Goal: Transaction & Acquisition: Purchase product/service

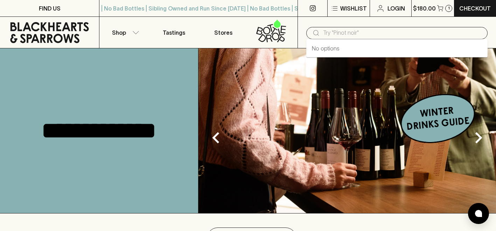
click at [342, 33] on input "text" at bounding box center [402, 32] width 159 height 11
paste input "La Gritona Reposado."
type input "La Gritona Reposado."
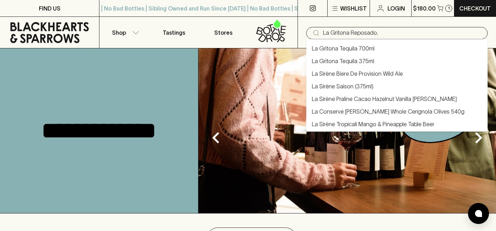
click at [350, 47] on link "La Gritona Tequila 700ml" at bounding box center [343, 48] width 63 height 8
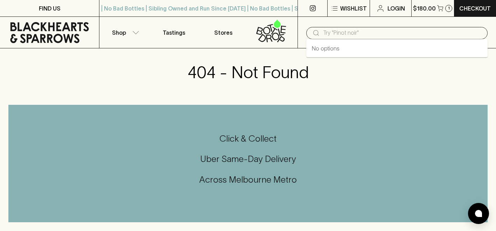
click at [330, 30] on input "text" at bounding box center [402, 32] width 159 height 11
paste input "La Gritona Reposado."
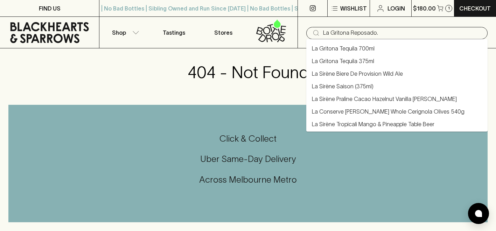
click at [330, 44] on link "La Gritona Tequila 700ml" at bounding box center [343, 48] width 63 height 8
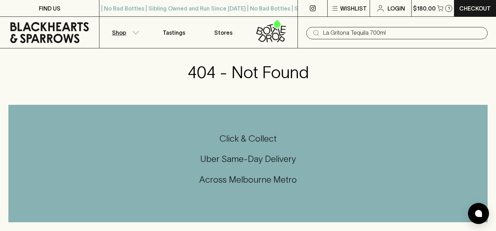
type input "La Gritona Tequila 700ml"
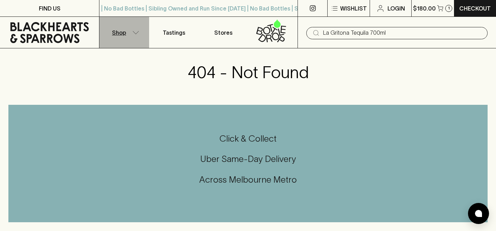
click at [133, 33] on icon "button" at bounding box center [135, 33] width 7 height 4
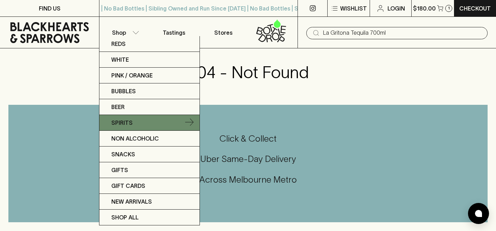
click at [149, 124] on link "Spirits" at bounding box center [149, 123] width 100 height 16
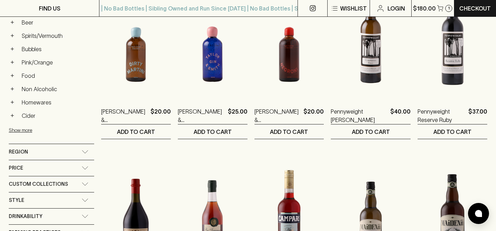
scroll to position [166, 0]
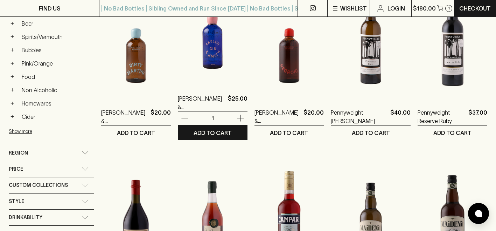
click at [210, 48] on img at bounding box center [213, 22] width 70 height 123
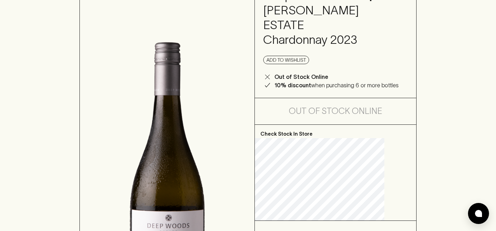
scroll to position [24, 0]
